Goal: Information Seeking & Learning: Check status

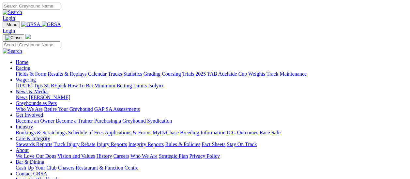
click at [37, 71] on link "Fields & Form" at bounding box center [31, 74] width 31 height 6
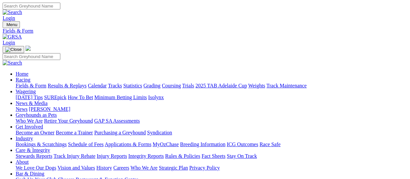
click at [72, 83] on link "Results & Replays" at bounding box center [67, 86] width 39 height 6
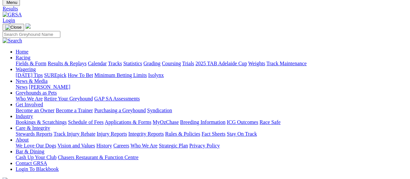
scroll to position [33, 0]
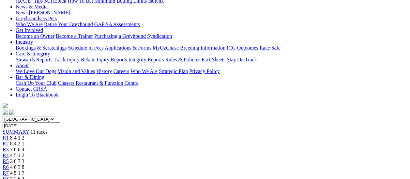
scroll to position [98, 0]
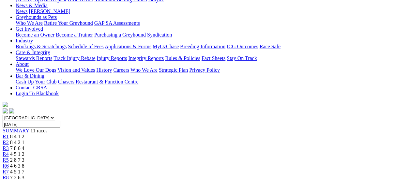
click at [9, 145] on span "R3" at bounding box center [6, 148] width 6 height 6
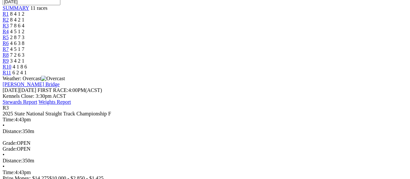
scroll to position [163, 0]
